Goal: Task Accomplishment & Management: Manage account settings

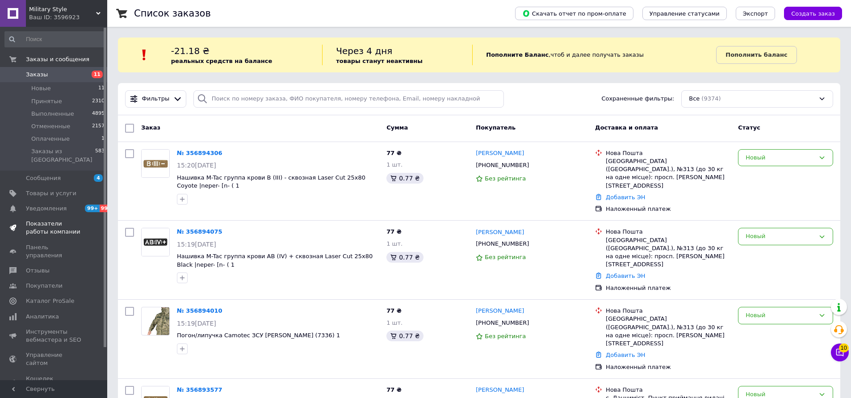
click at [59, 220] on span "Показатели работы компании" at bounding box center [54, 228] width 57 height 16
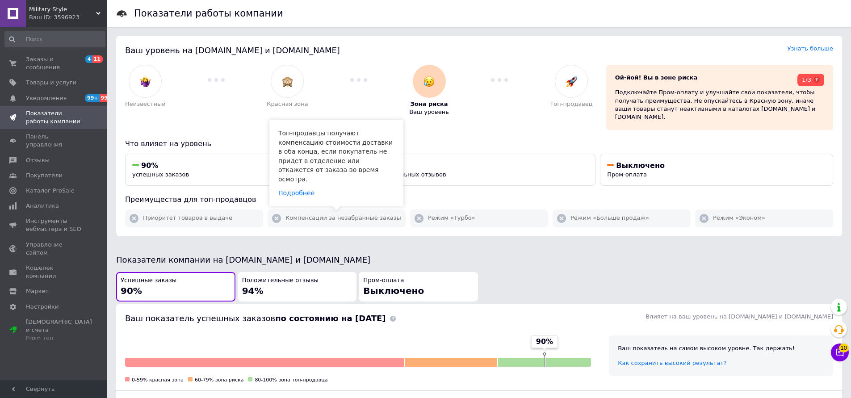
scroll to position [172, 0]
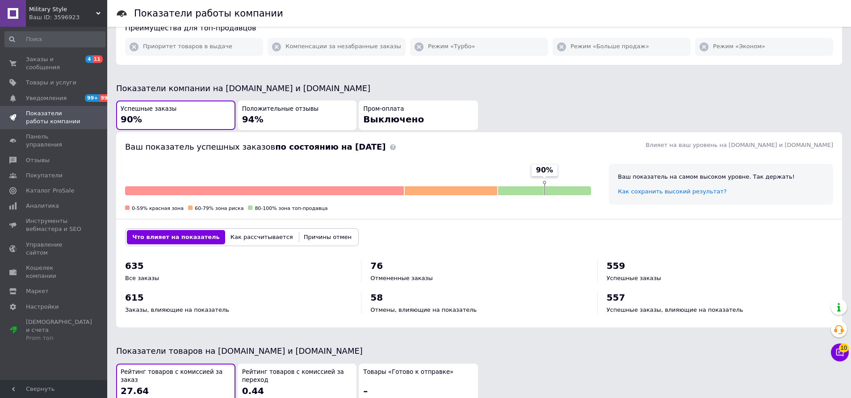
click at [368, 114] on span "Выключено" at bounding box center [393, 119] width 61 height 11
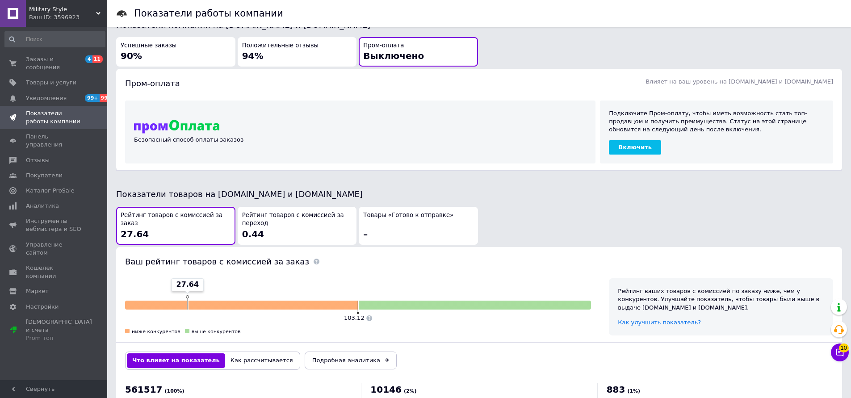
scroll to position [298, 0]
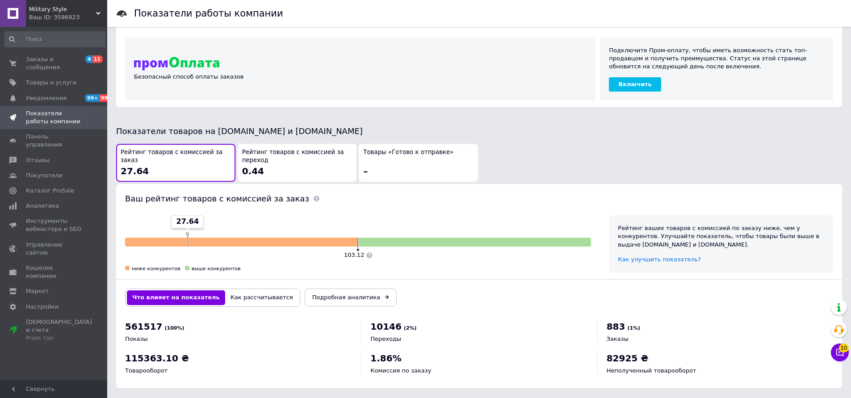
click at [395, 148] on span "Товары «Готово к отправке»" at bounding box center [408, 152] width 90 height 8
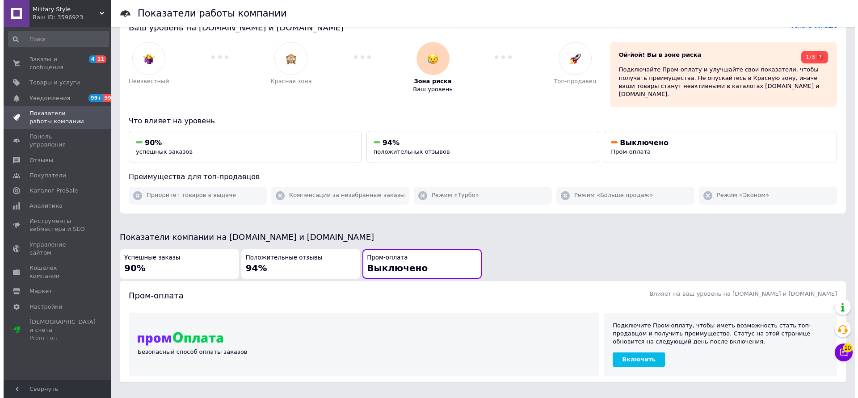
scroll to position [0, 0]
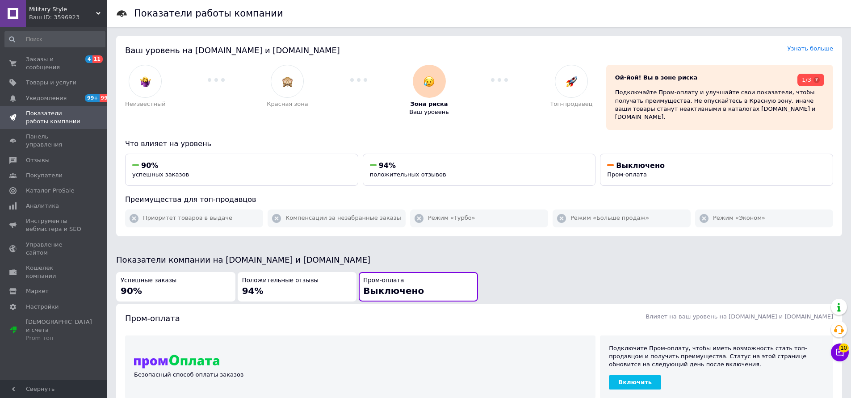
click at [198, 283] on div "Успешные заказы 90%" at bounding box center [176, 287] width 110 height 21
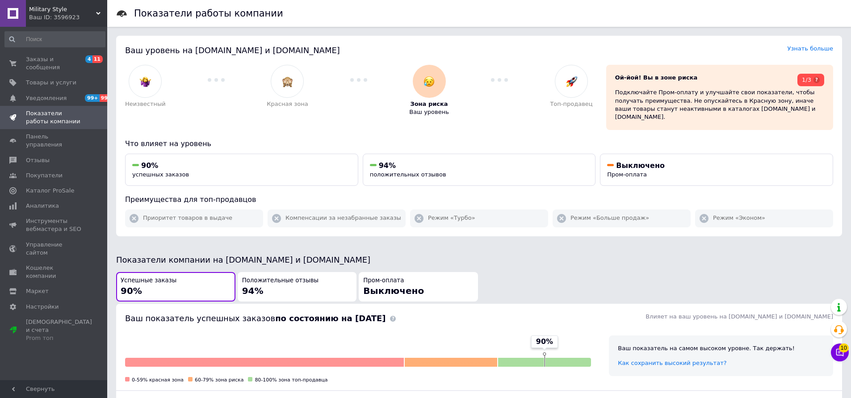
click at [335, 278] on div "Положительные отзывы 94%" at bounding box center [297, 287] width 110 height 21
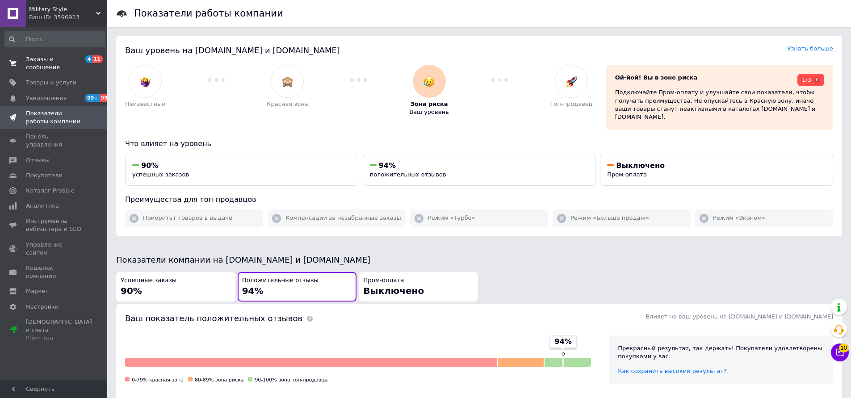
click at [46, 63] on span "Заказы и сообщения" at bounding box center [54, 63] width 57 height 16
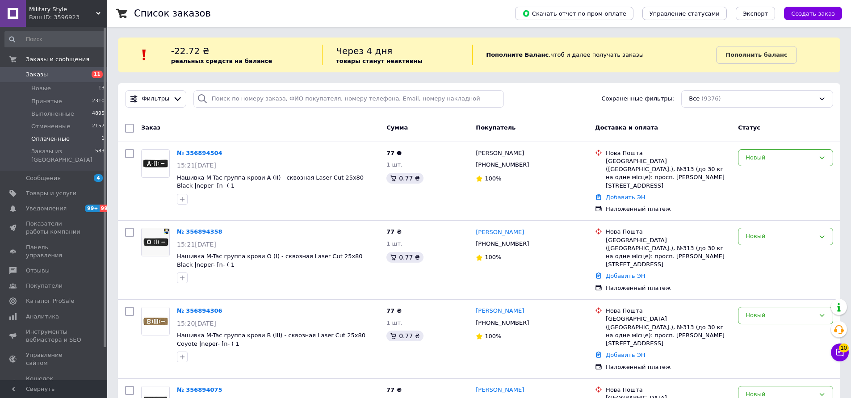
click at [63, 143] on span "Оплаченные" at bounding box center [50, 139] width 38 height 8
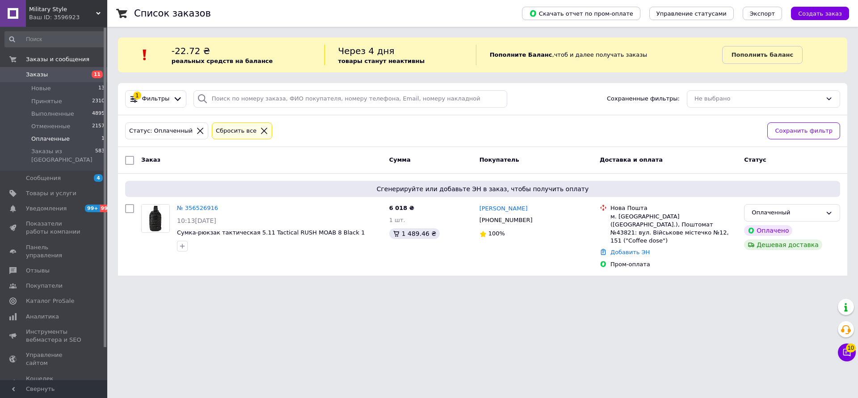
click at [41, 8] on span "Military Style" at bounding box center [62, 9] width 67 height 8
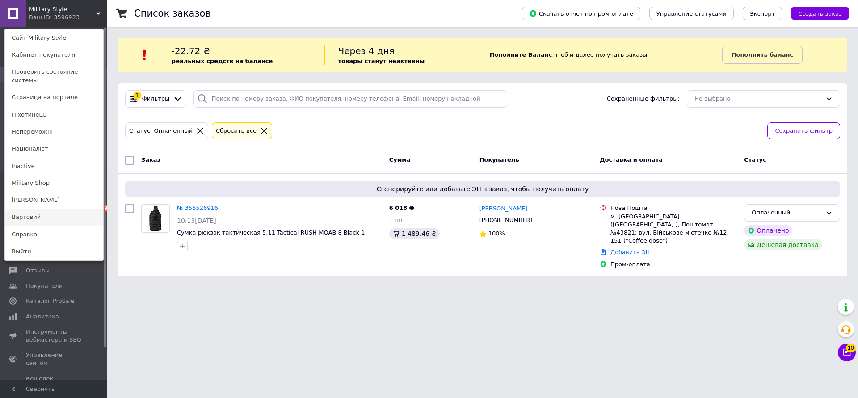
drag, startPoint x: 33, startPoint y: 213, endPoint x: 88, endPoint y: 34, distance: 187.4
click at [33, 213] on link "Вартовий" at bounding box center [54, 217] width 98 height 17
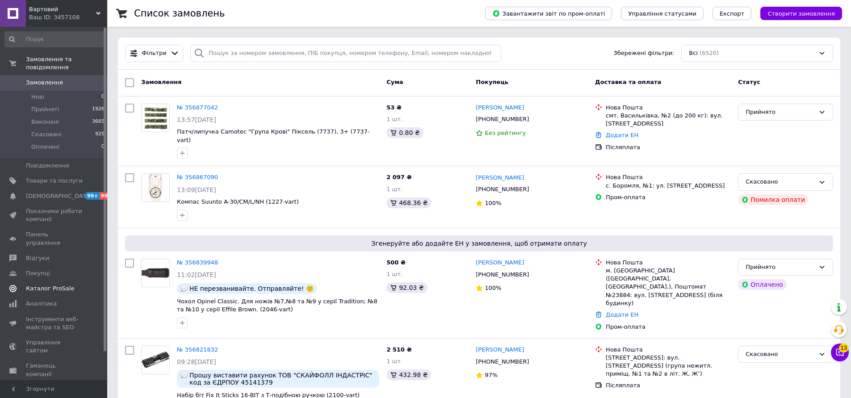
click at [59, 281] on link "Каталог ProSale" at bounding box center [55, 288] width 110 height 15
